Goal: Task Accomplishment & Management: Use online tool/utility

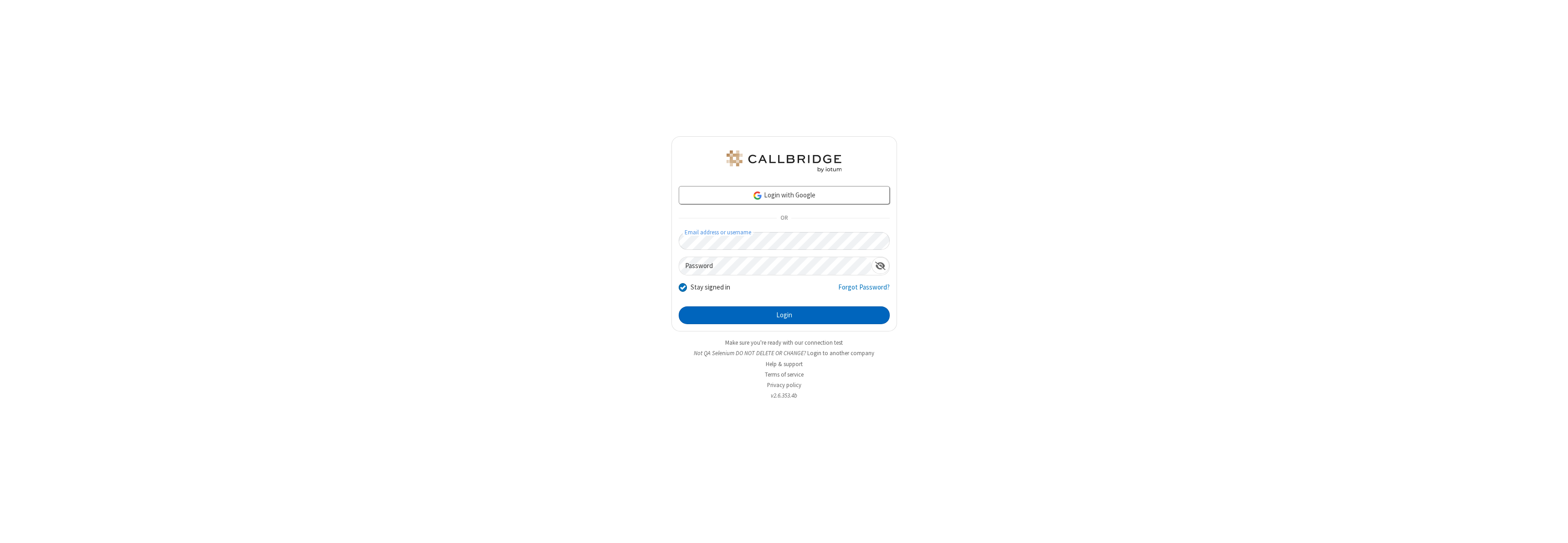
click at [784, 315] on button "Login" at bounding box center [783, 315] width 211 height 18
